Goal: Navigation & Orientation: Find specific page/section

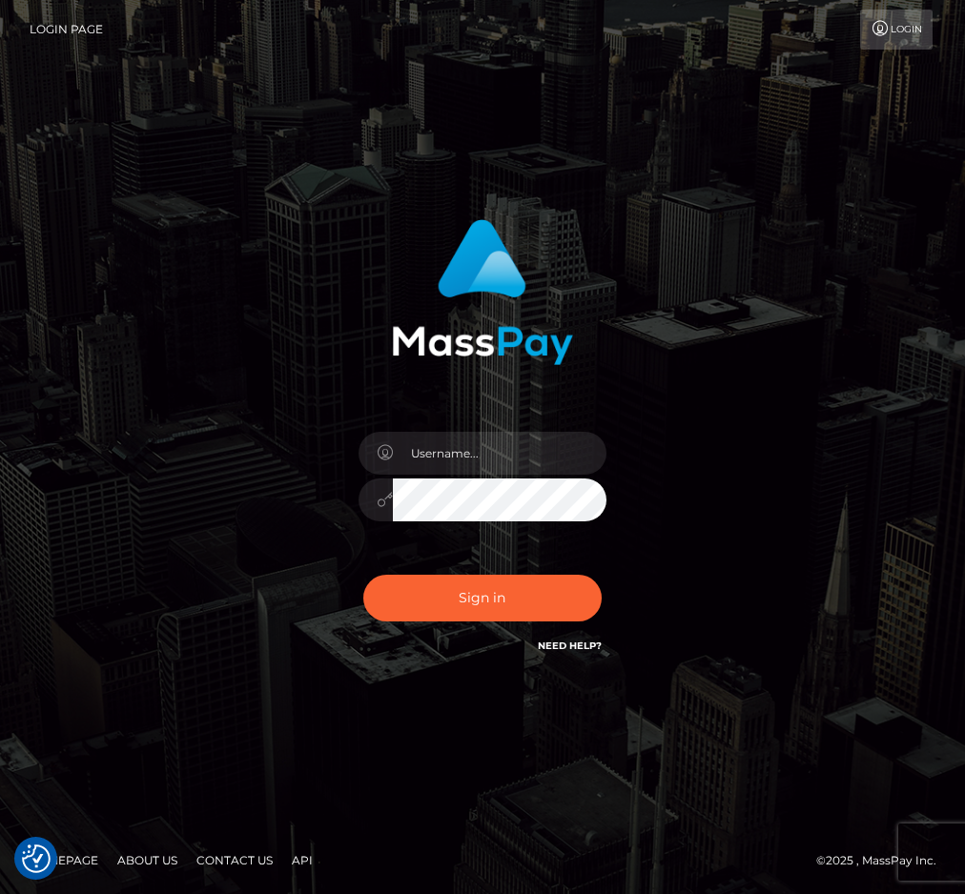
checkbox input "true"
type input "raewhit"
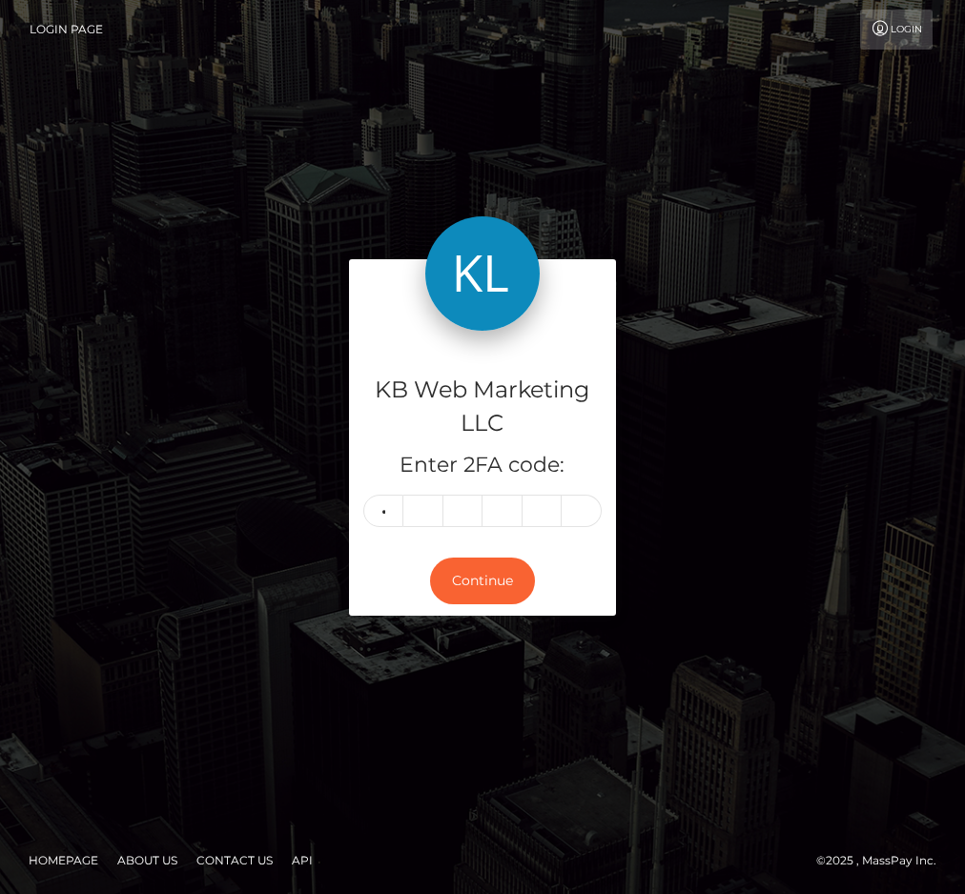
type input "7"
type input "3"
type input "1"
type input "7"
type input "6"
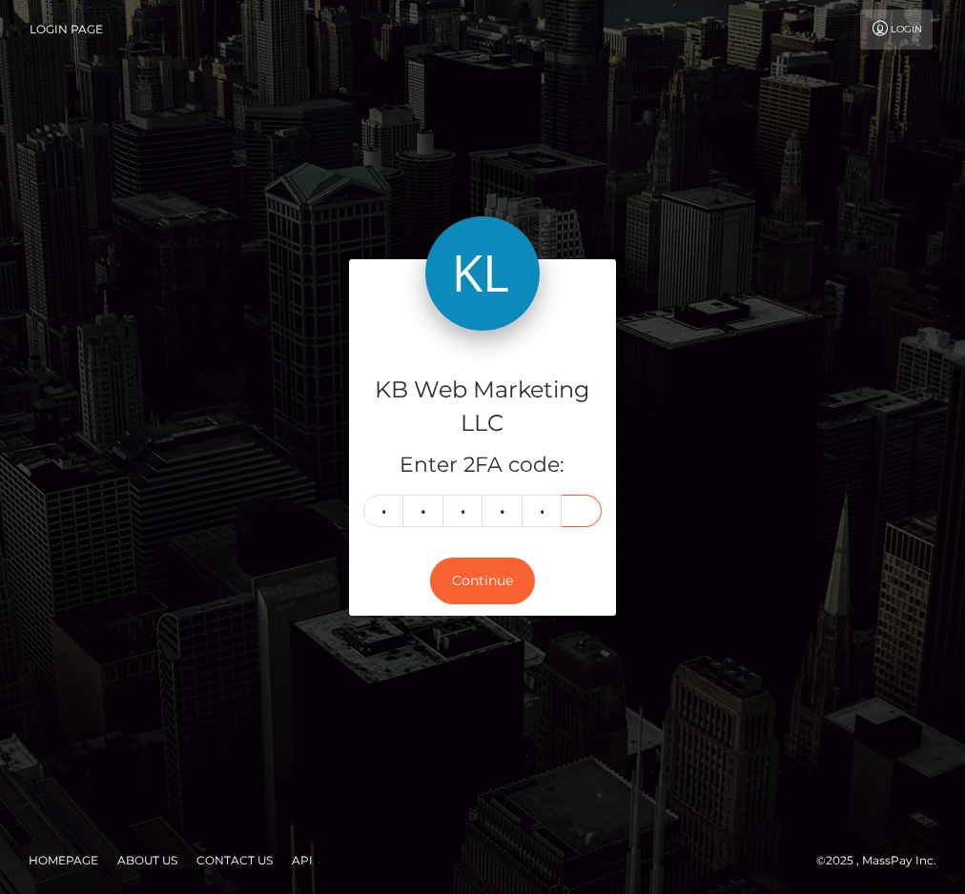
type input "9"
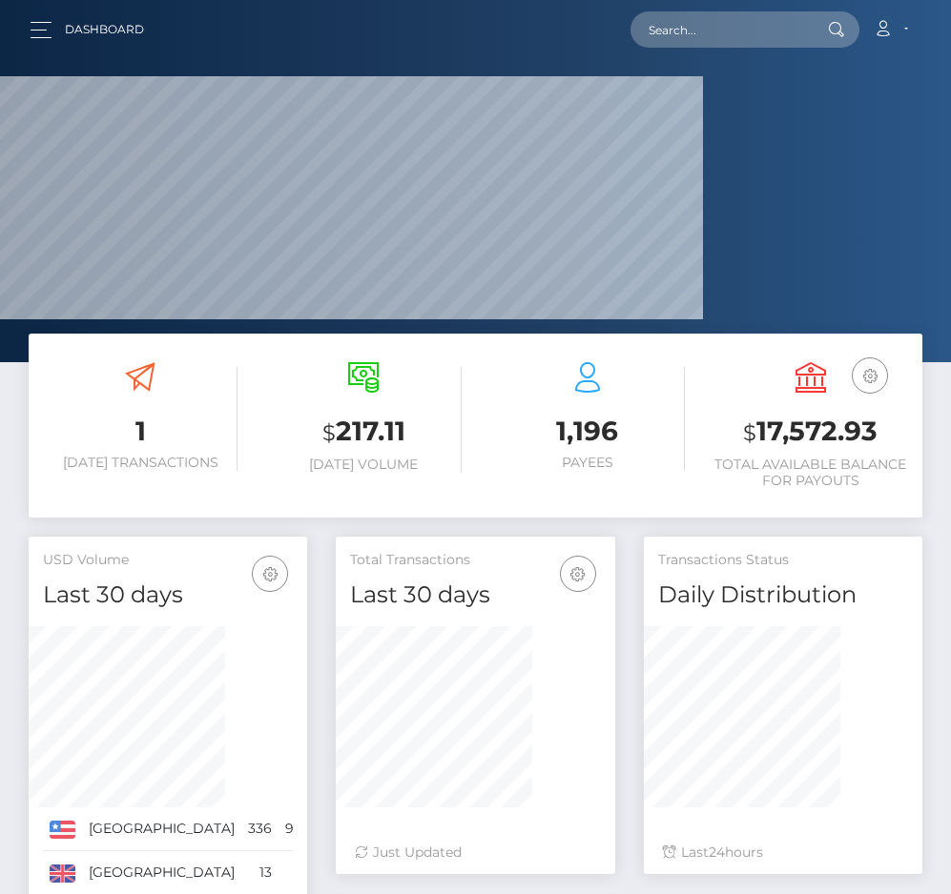
scroll to position [369, 195]
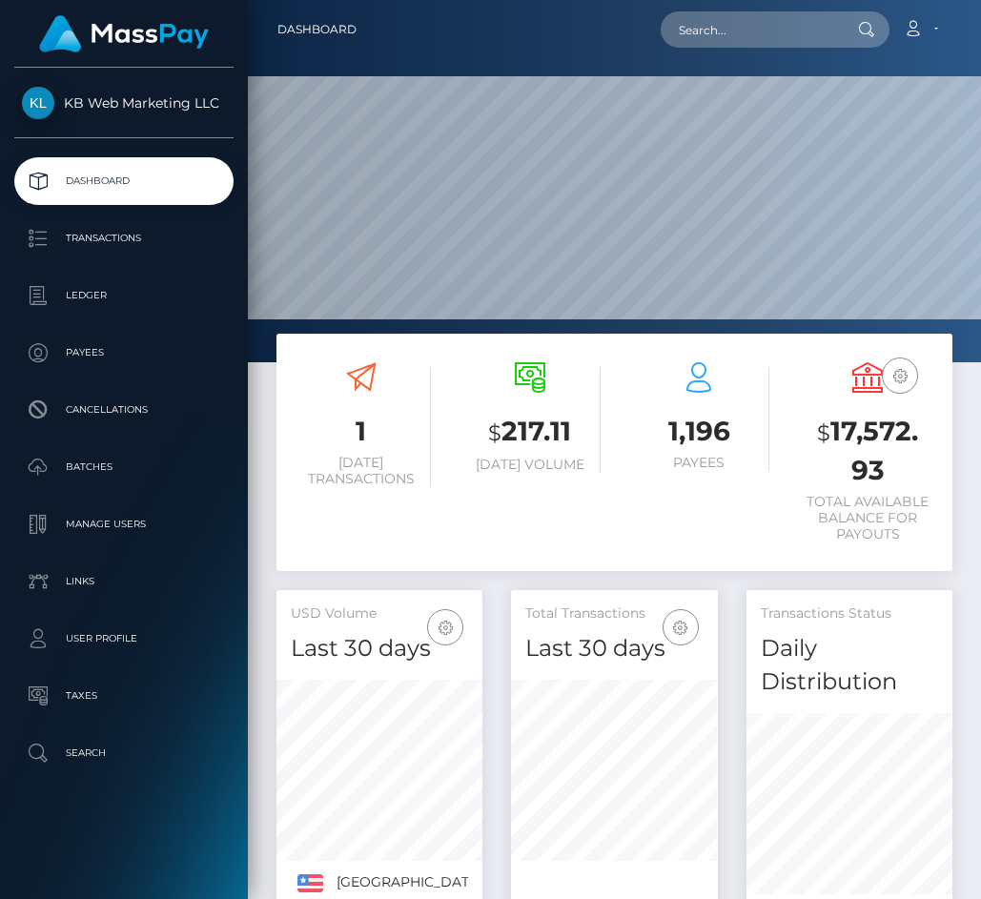
scroll to position [369, 207]
click at [114, 236] on p "Transactions" at bounding box center [124, 238] width 204 height 29
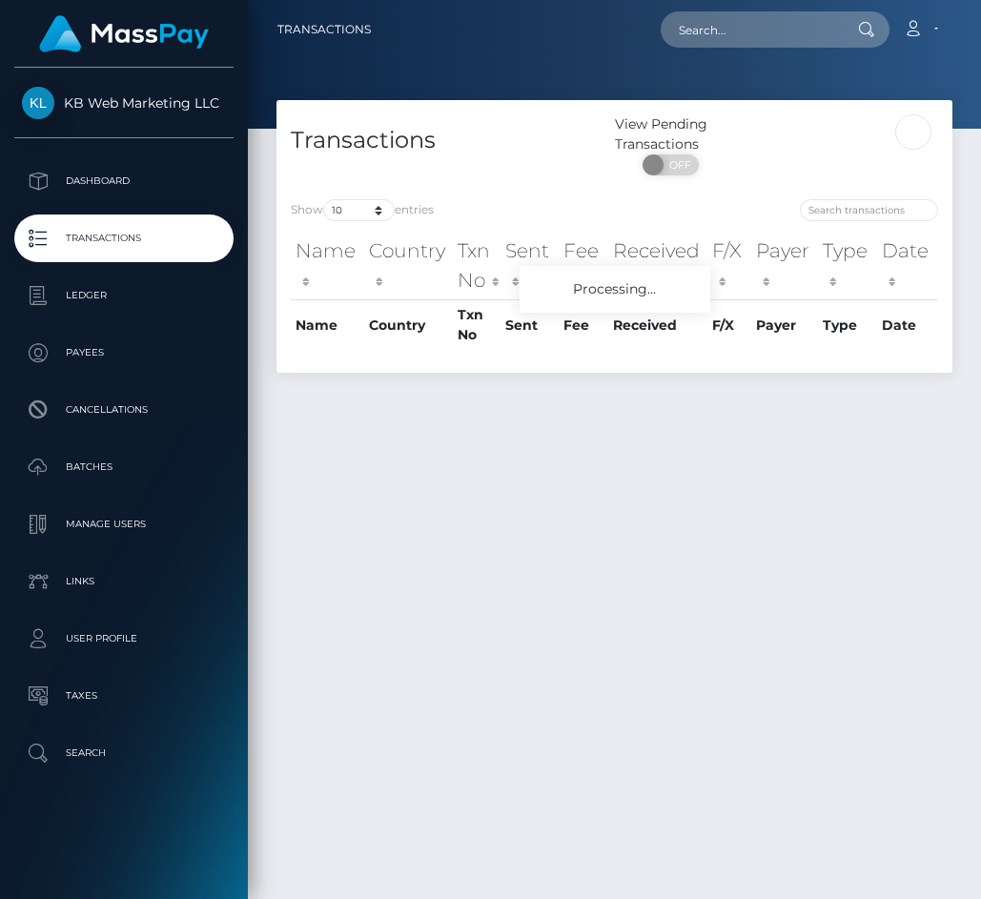
click at [113, 195] on p "Dashboard" at bounding box center [124, 181] width 204 height 29
click at [100, 189] on p "Dashboard" at bounding box center [124, 181] width 204 height 29
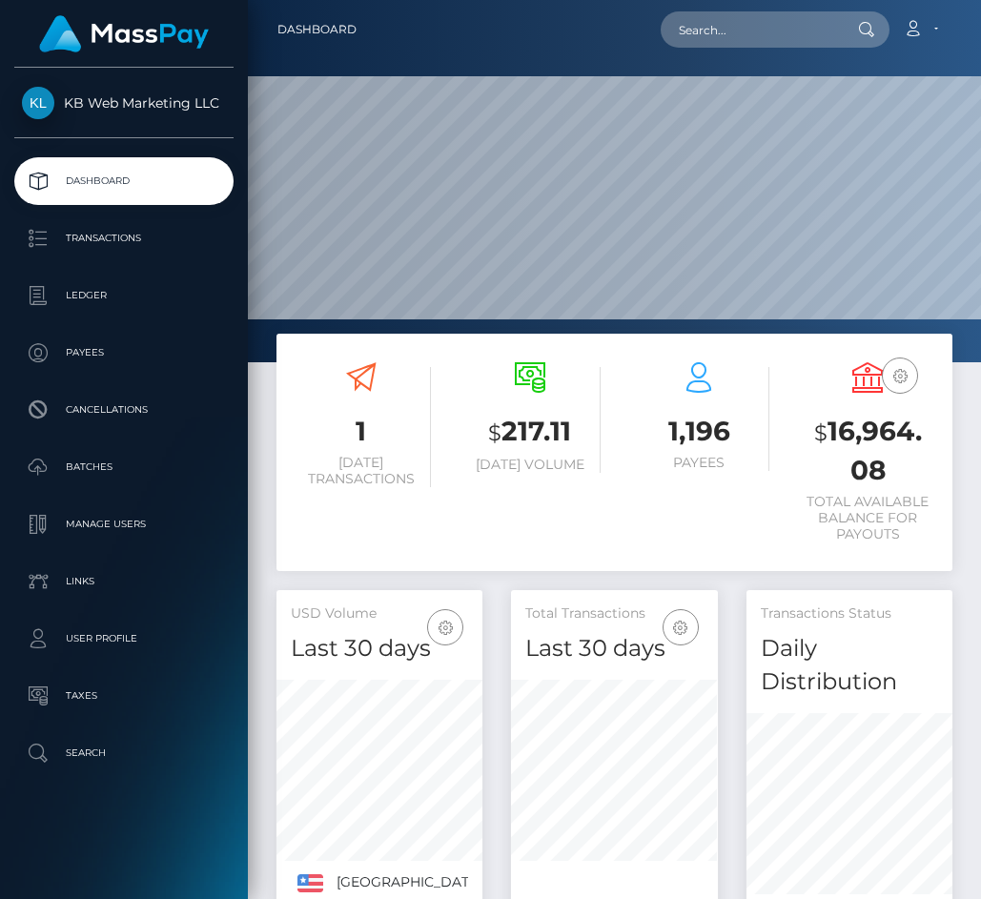
scroll to position [369, 207]
click at [119, 452] on link "Batches" at bounding box center [123, 467] width 219 height 48
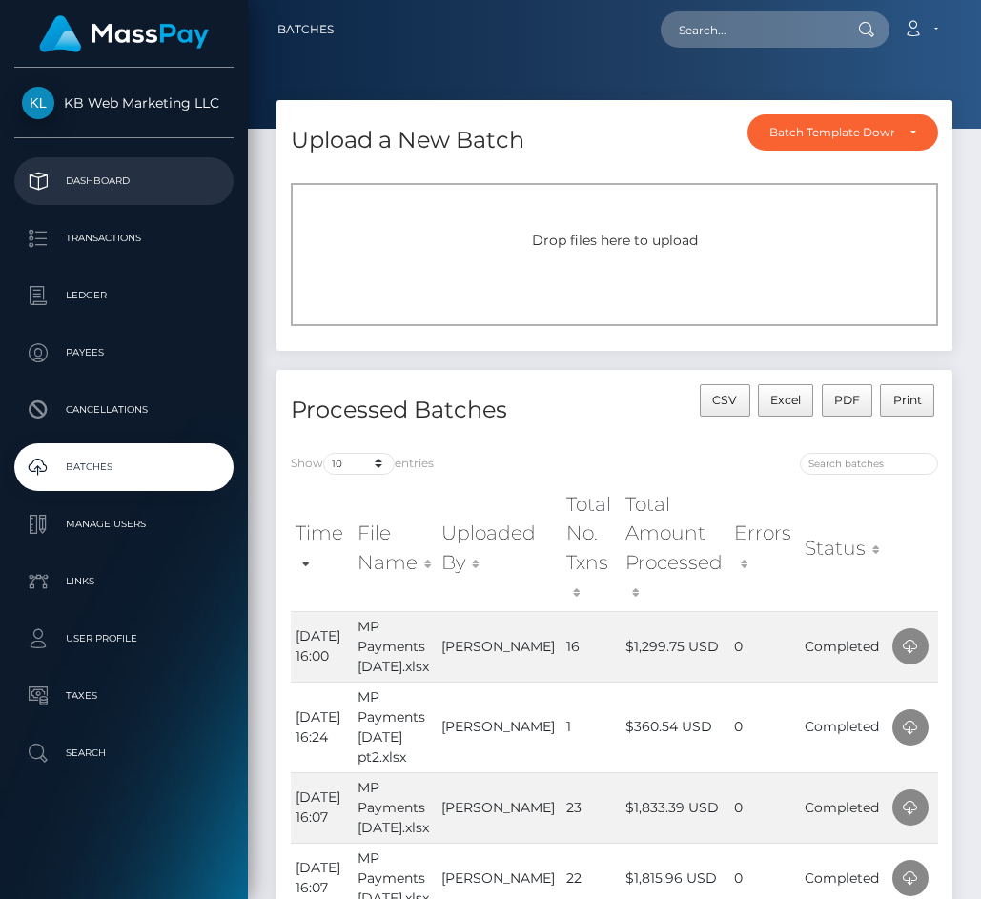
click at [159, 170] on p "Dashboard" at bounding box center [124, 181] width 204 height 29
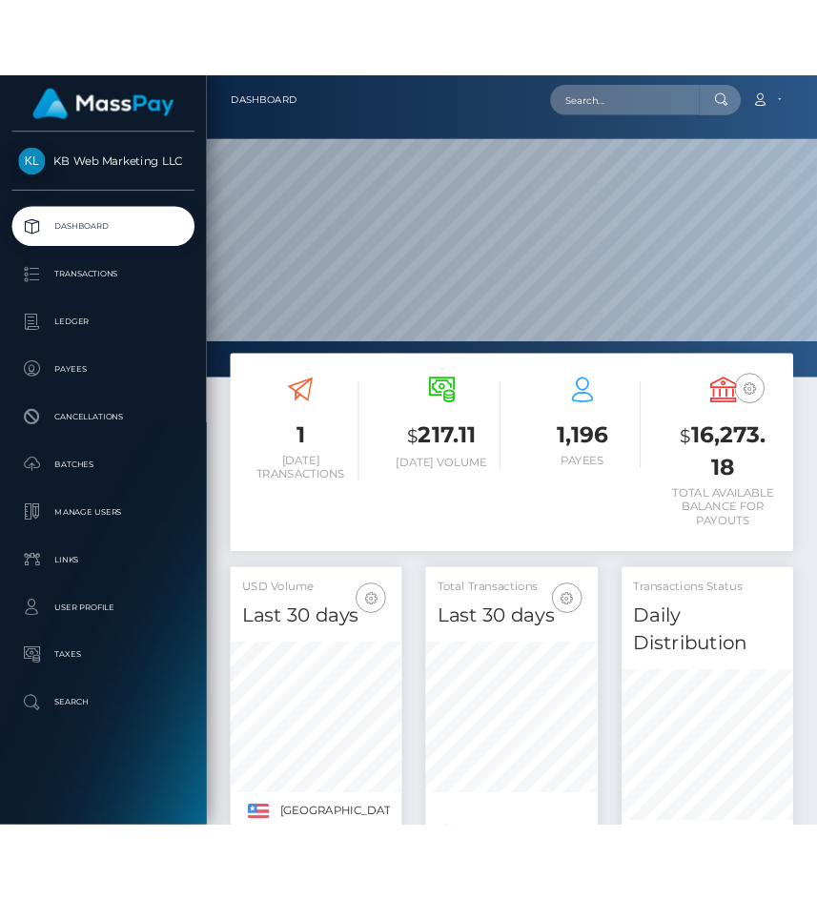
scroll to position [369, 207]
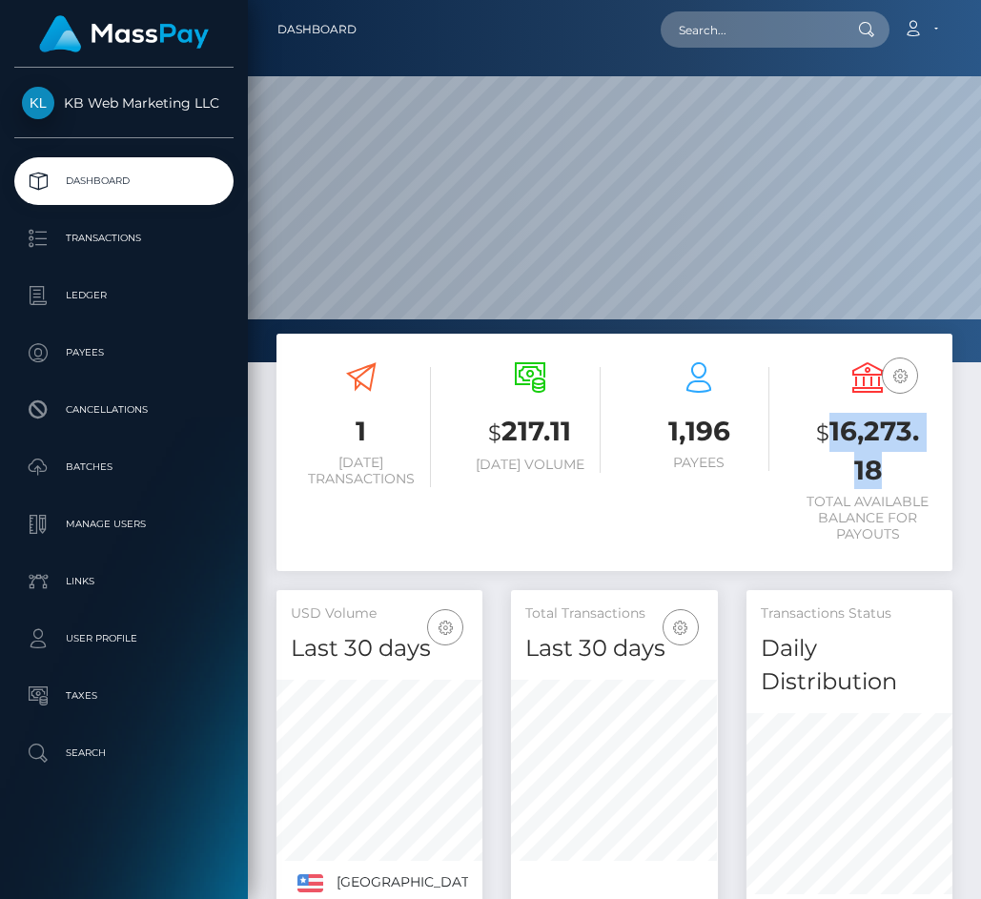
drag, startPoint x: 832, startPoint y: 434, endPoint x: 912, endPoint y: 472, distance: 87.8
click at [912, 472] on h3 "$ 16,273.18" at bounding box center [868, 451] width 140 height 76
copy h3 "16,273.18"
